Goal: Find specific page/section: Find specific page/section

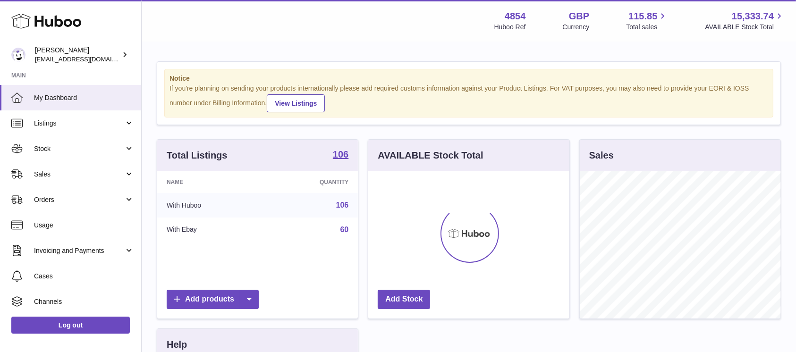
scroll to position [147, 201]
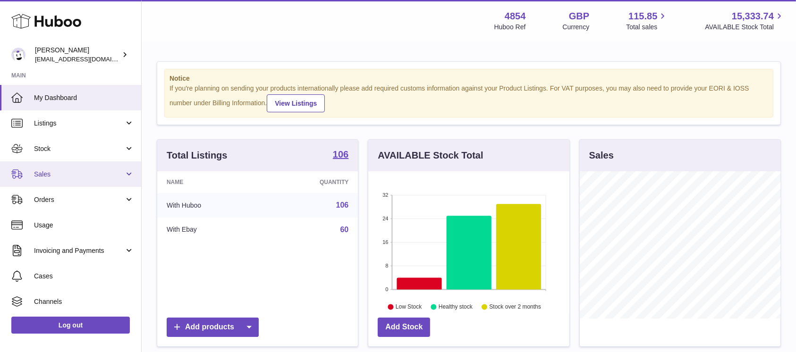
click at [101, 172] on span "Sales" at bounding box center [79, 174] width 90 height 9
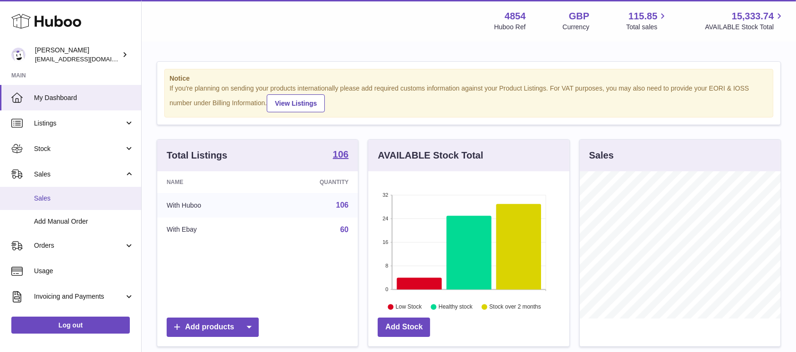
click at [89, 197] on span "Sales" at bounding box center [84, 198] width 100 height 9
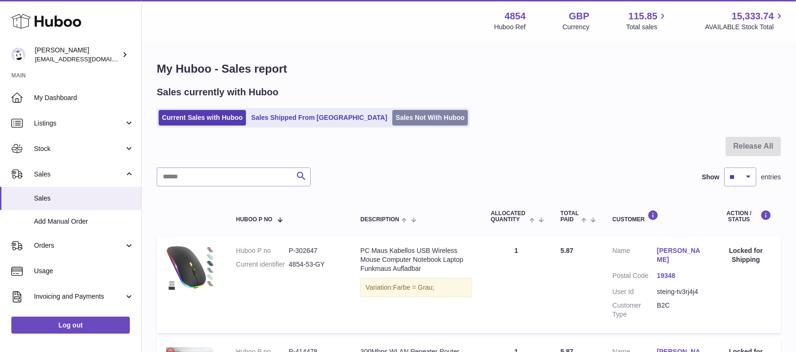
click at [392, 113] on link "Sales Not With Huboo" at bounding box center [429, 118] width 75 height 16
